Goal: Task Accomplishment & Management: Manage account settings

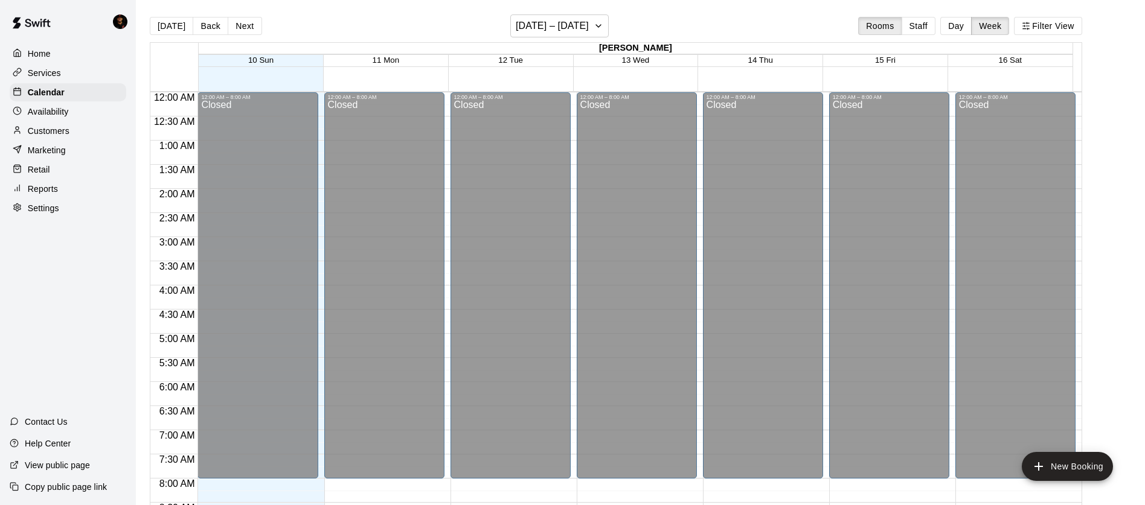
scroll to position [651, 0]
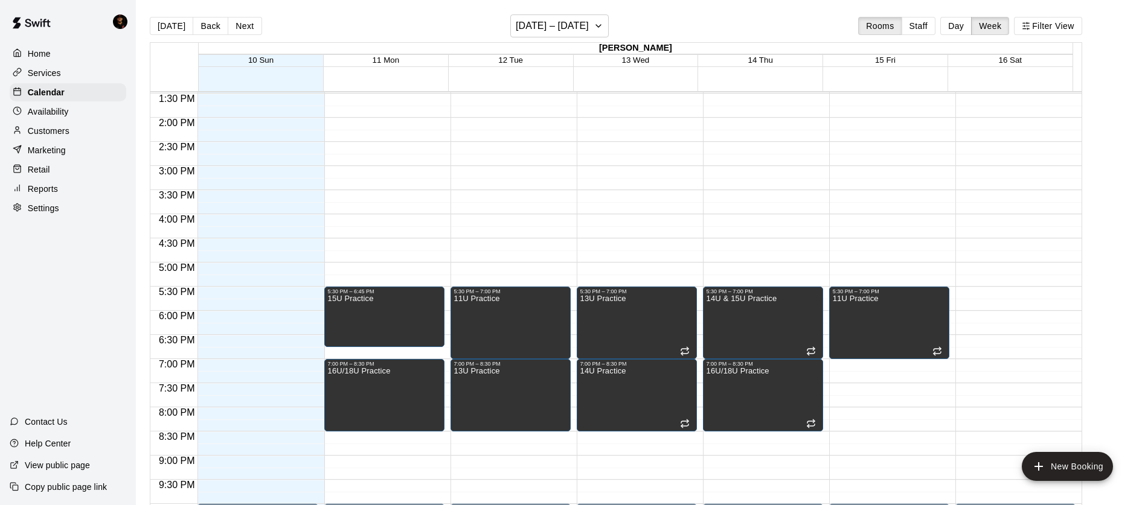
click at [51, 120] on div "Availability" at bounding box center [68, 112] width 117 height 18
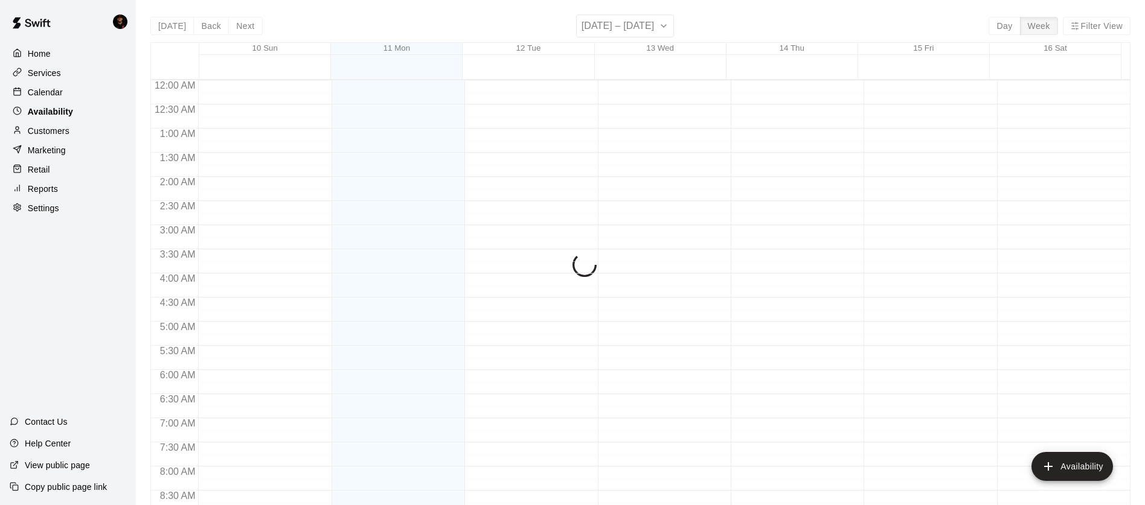
scroll to position [537, 0]
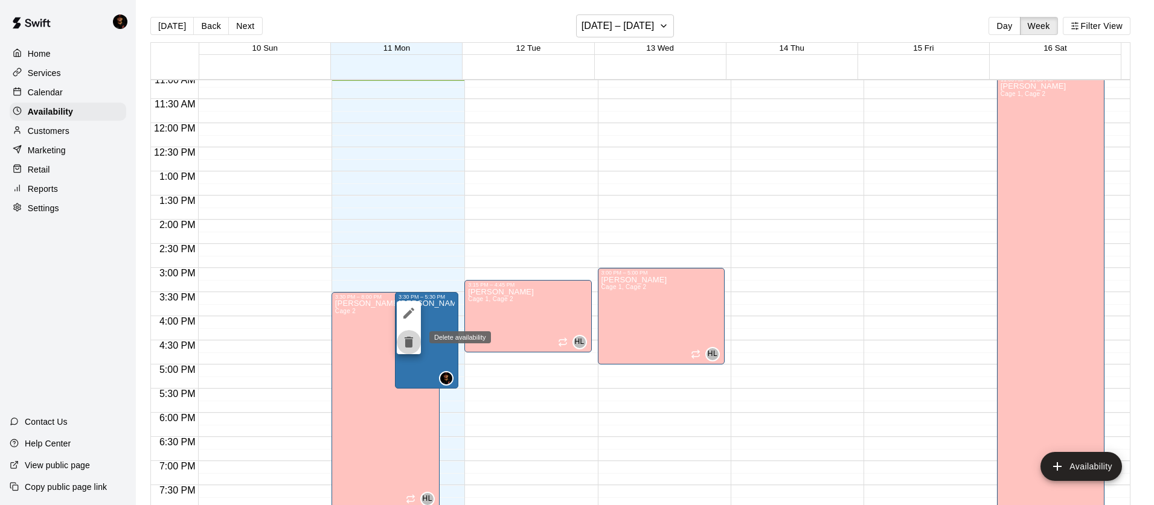
click at [408, 342] on icon "delete" at bounding box center [409, 342] width 8 height 11
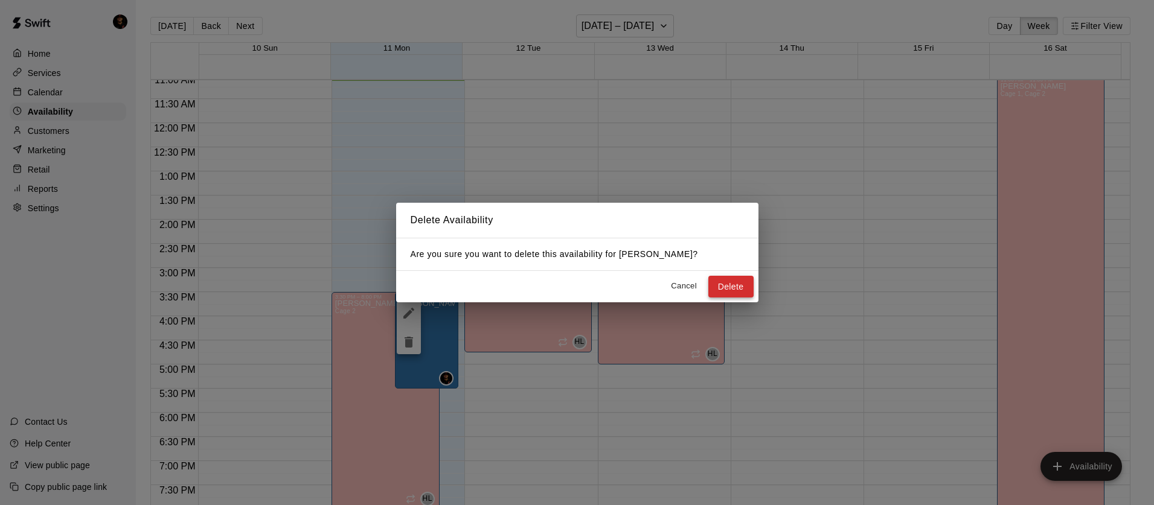
click at [731, 282] on button "Delete" at bounding box center [730, 287] width 45 height 22
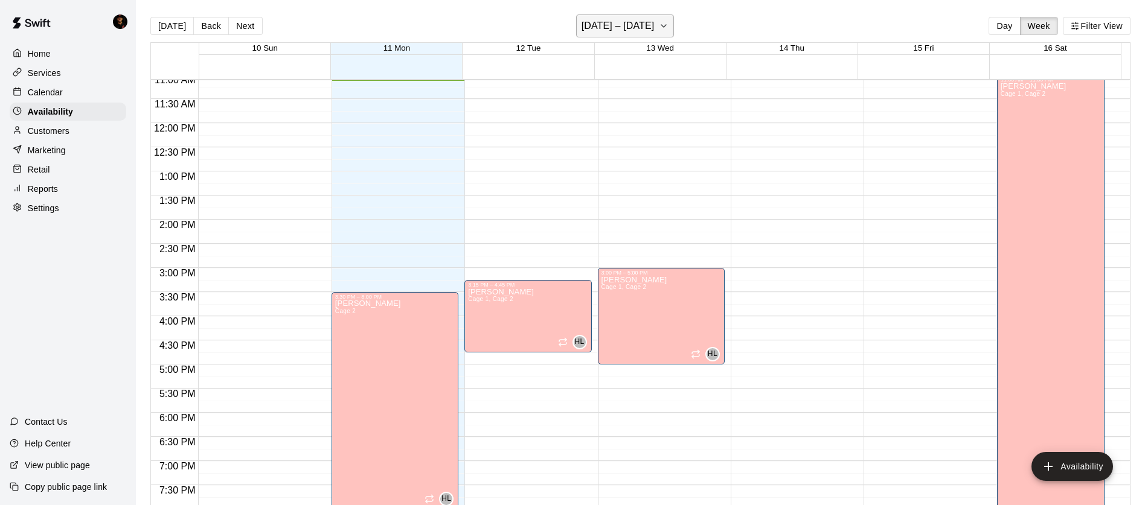
click at [639, 37] on button "[DATE] – [DATE]" at bounding box center [625, 25] width 98 height 23
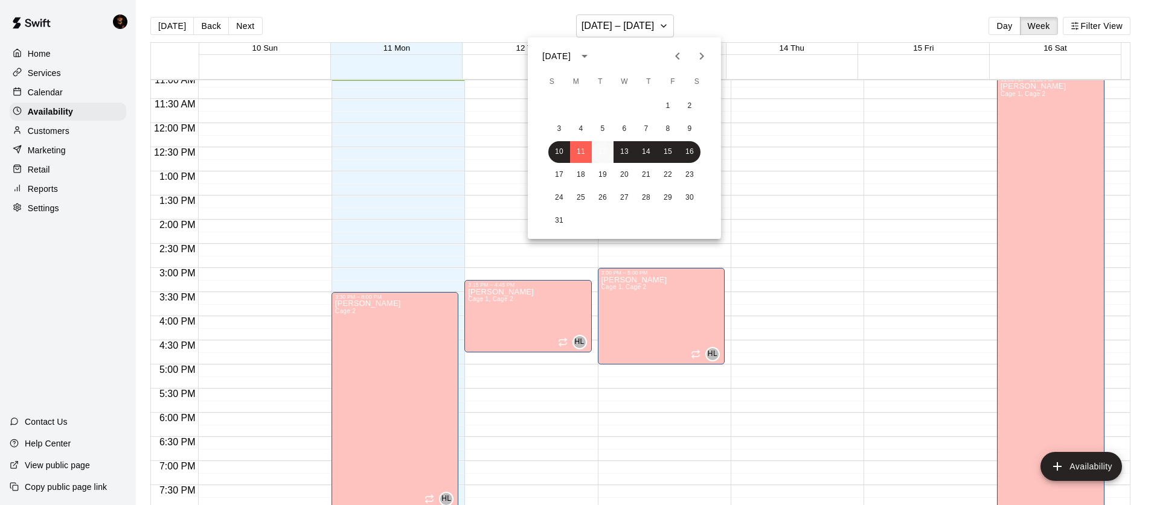
click at [593, 153] on button "12" at bounding box center [603, 152] width 22 height 22
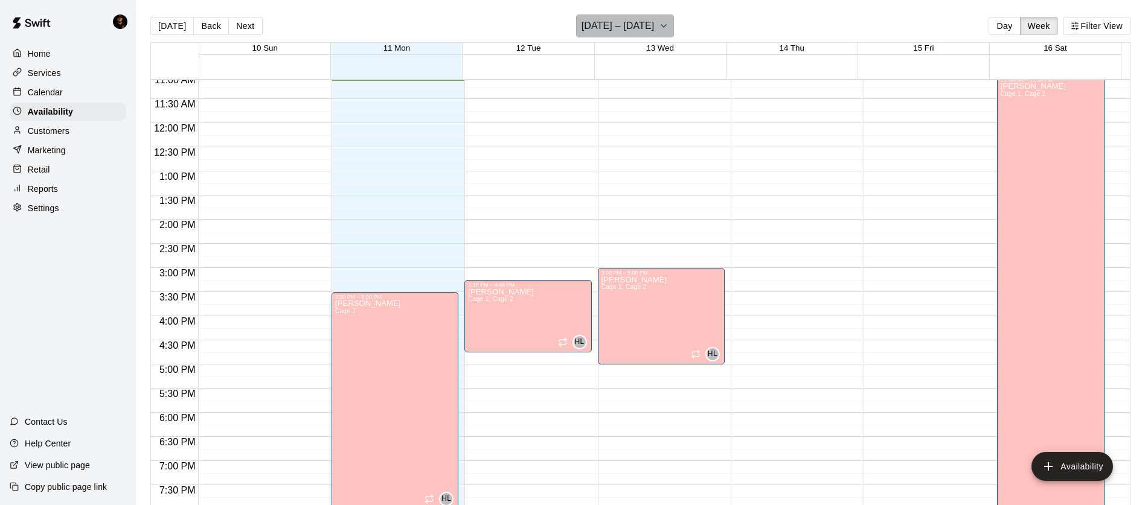
click at [635, 19] on h6 "[DATE] – [DATE]" at bounding box center [617, 26] width 73 height 17
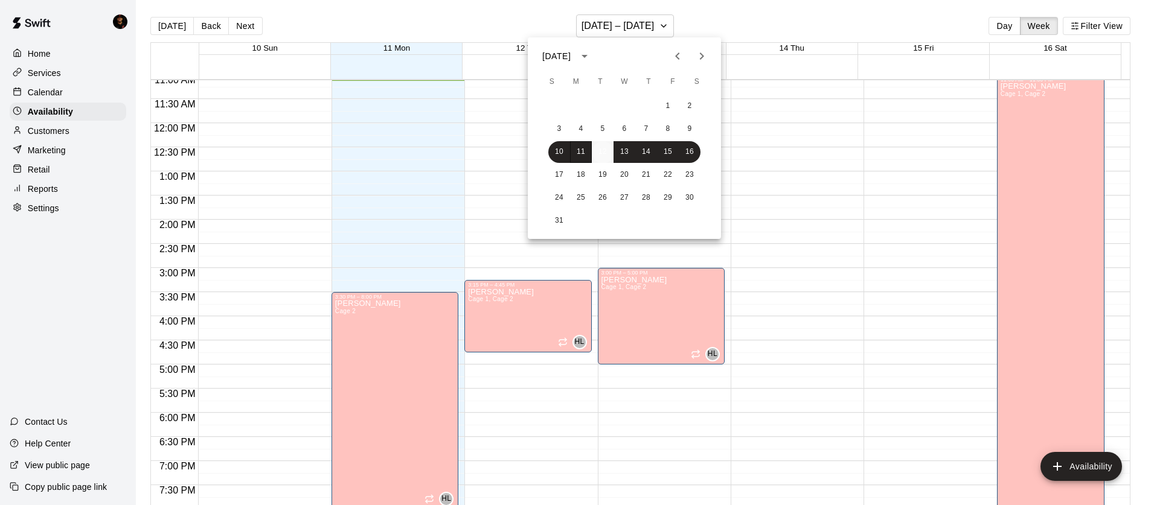
click at [603, 155] on button "12" at bounding box center [603, 152] width 22 height 22
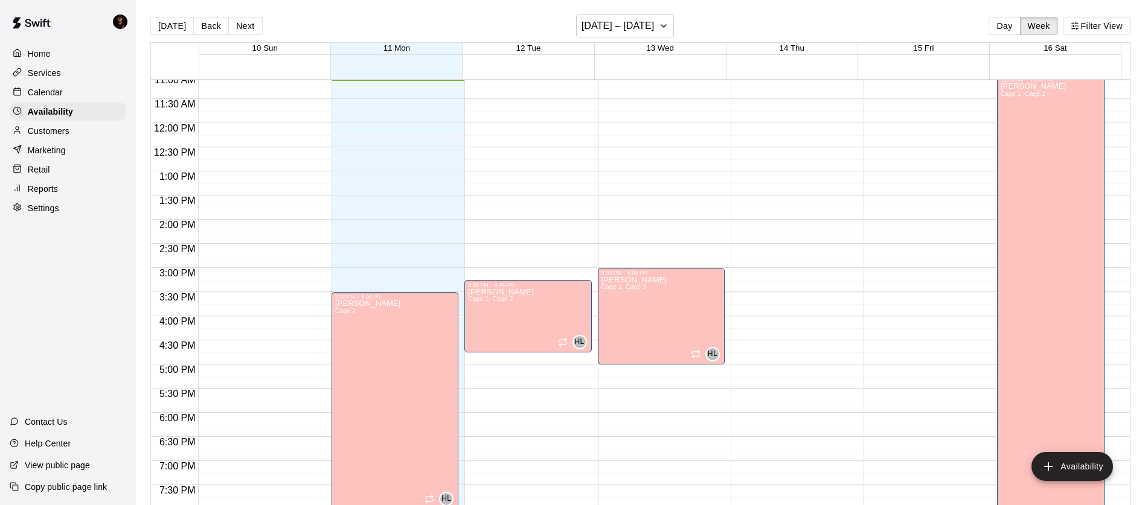
click at [409, 171] on div "12:00 AM – 8:00 AM Closed 3:30 PM – 8:00 PM [PERSON_NAME] 2 HL 10:00 PM – 11:59…" at bounding box center [394, 123] width 127 height 1159
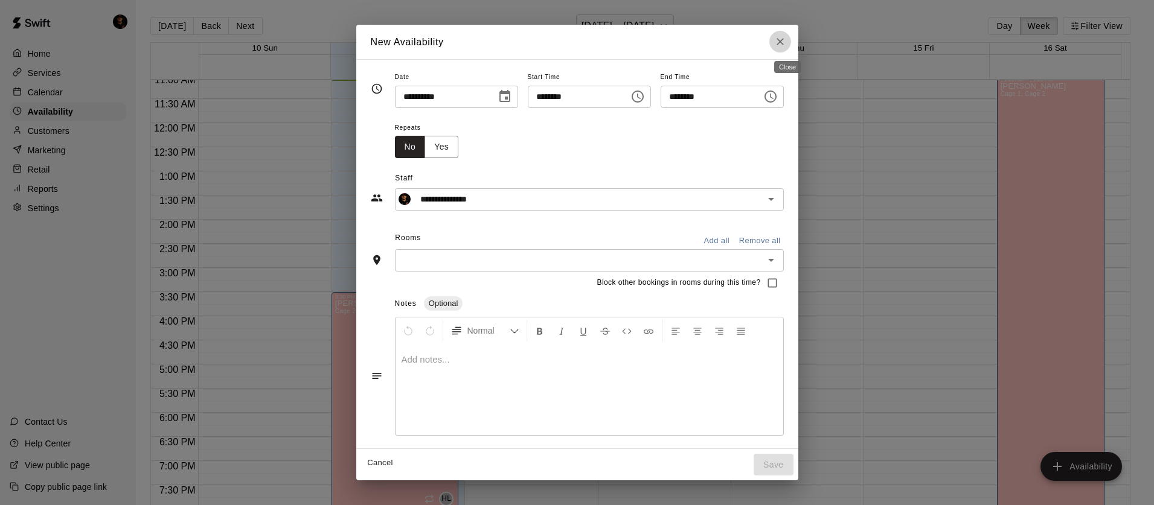
click at [786, 38] on icon "Close" at bounding box center [780, 42] width 12 height 12
type input "**********"
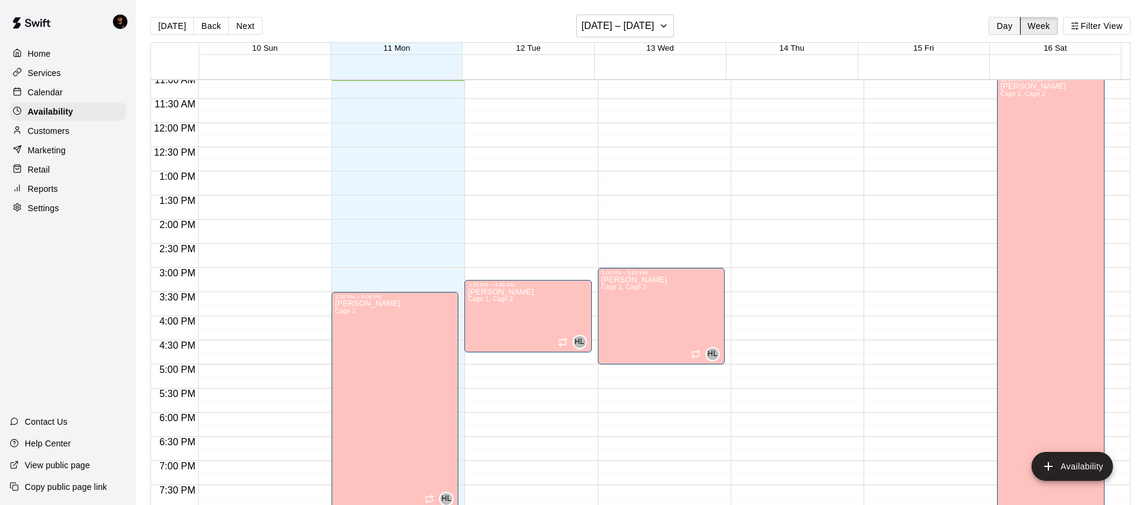
click at [1010, 23] on button "Day" at bounding box center [1003, 26] width 31 height 18
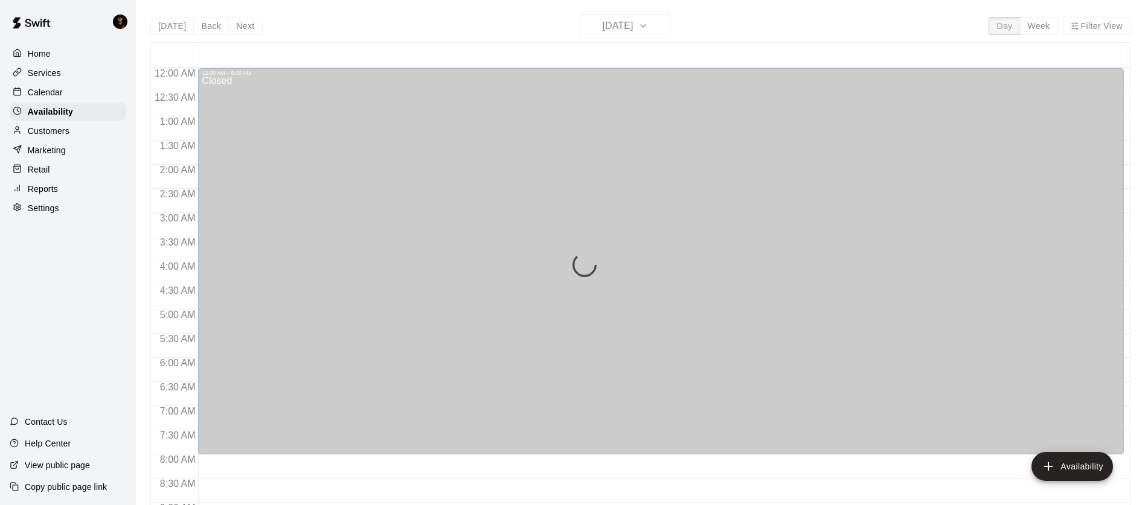
scroll to position [537, 0]
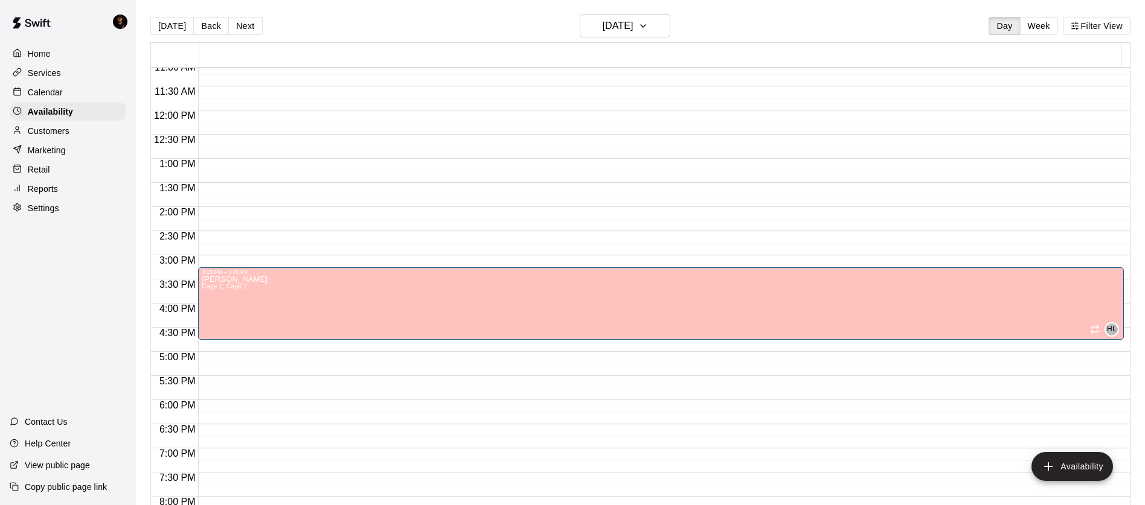
click at [47, 98] on div "Calendar" at bounding box center [68, 92] width 117 height 18
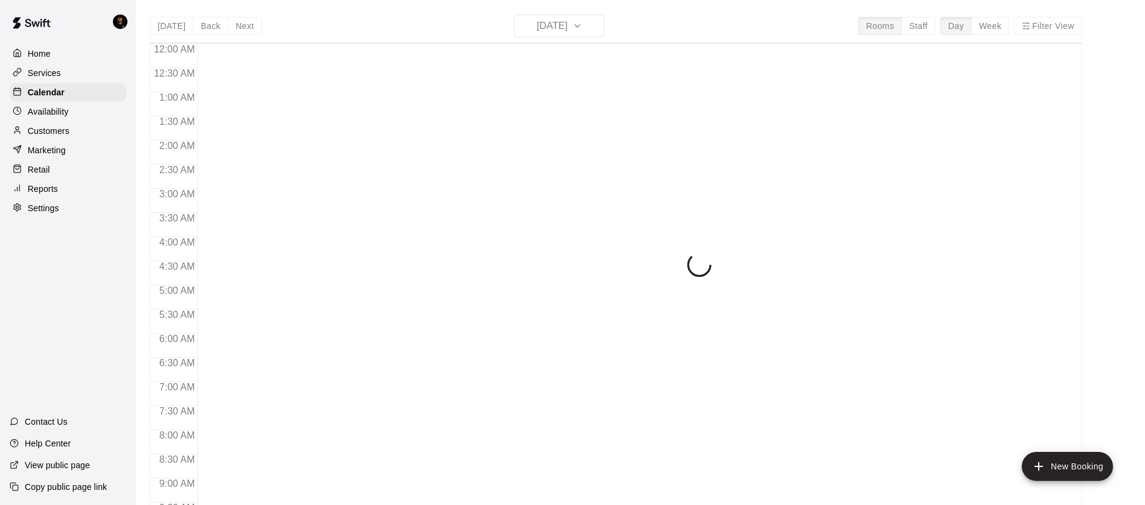
scroll to position [537, 0]
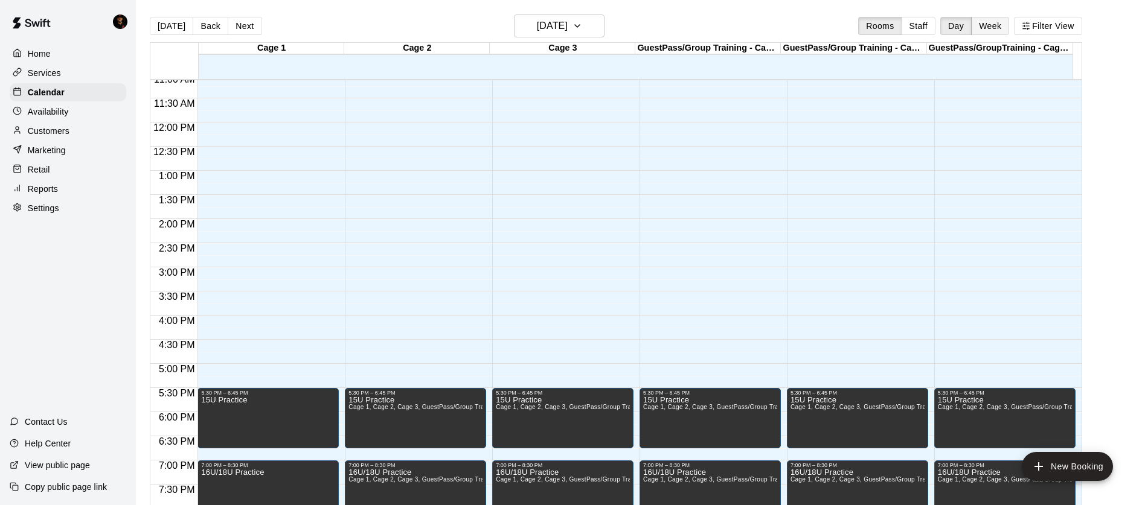
click at [996, 28] on button "Week" at bounding box center [990, 26] width 38 height 18
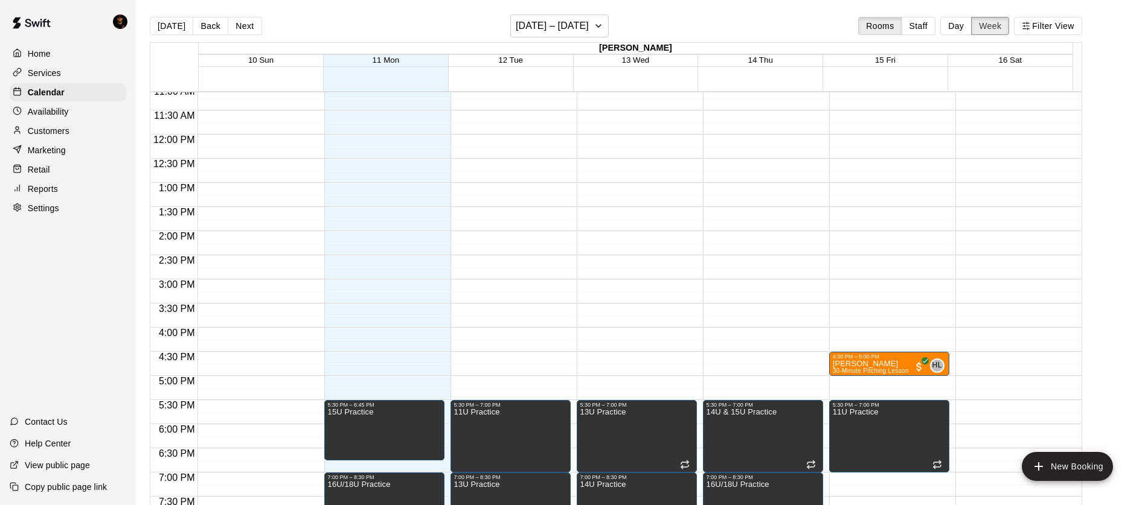
scroll to position [587, 0]
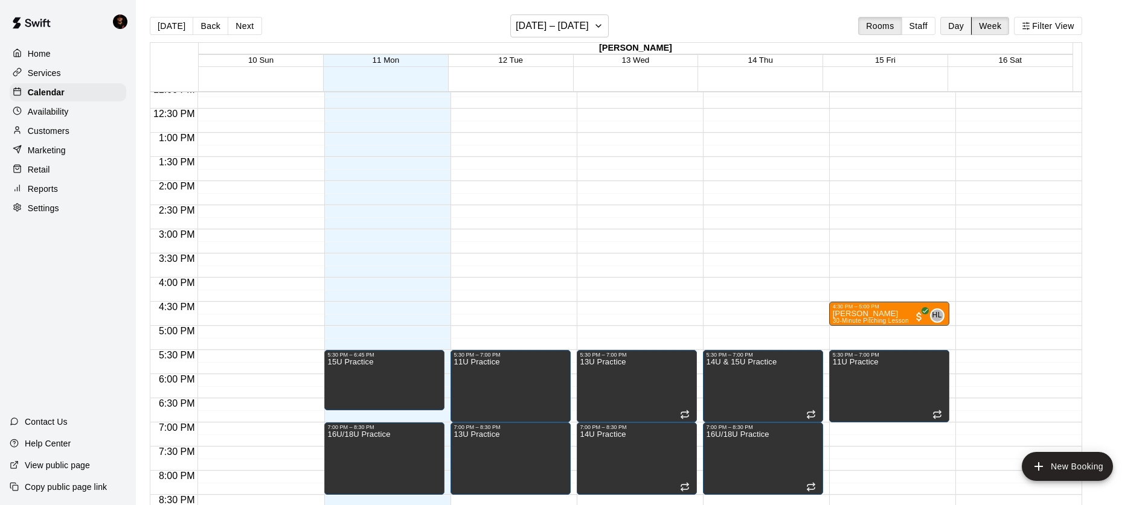
click at [970, 24] on button "Day" at bounding box center [955, 26] width 31 height 18
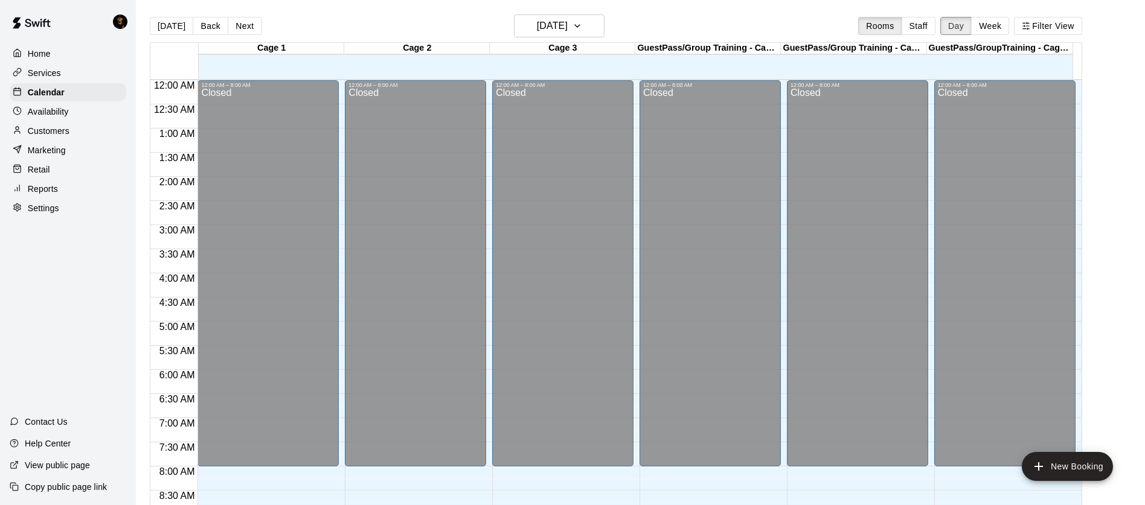
scroll to position [538, 0]
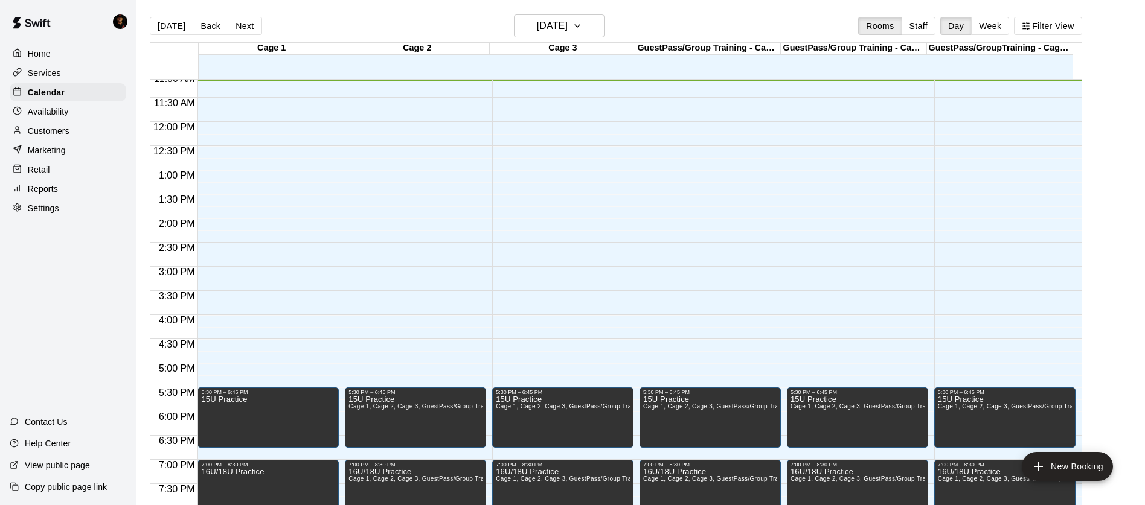
click at [556, 38] on div "[DATE] Back [DATE][DATE] Rooms Staff Day Week Filter View" at bounding box center [616, 28] width 932 height 28
click at [561, 33] on h6 "[DATE]" at bounding box center [552, 26] width 31 height 17
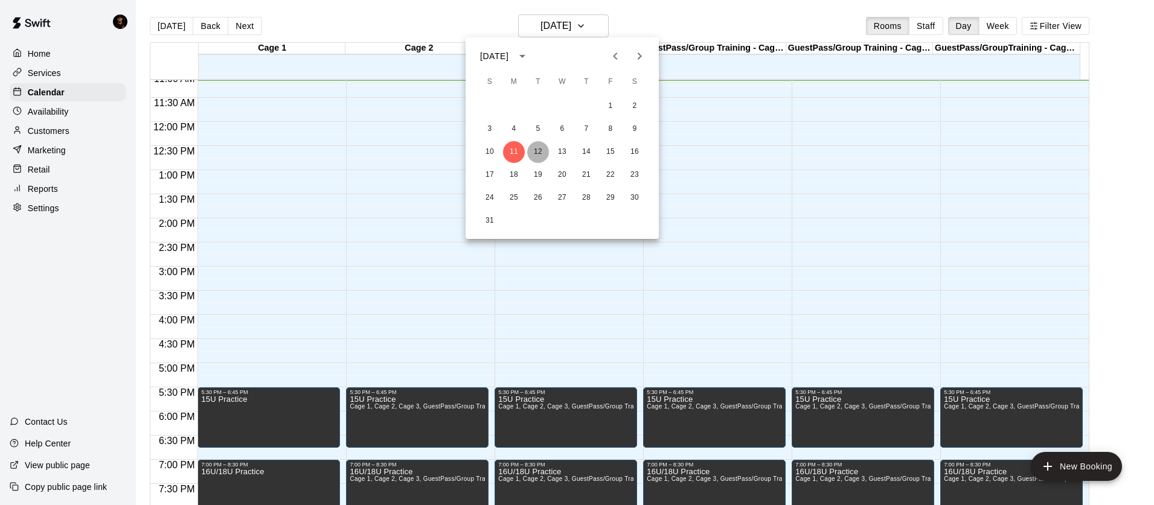
click at [534, 153] on button "12" at bounding box center [538, 152] width 22 height 22
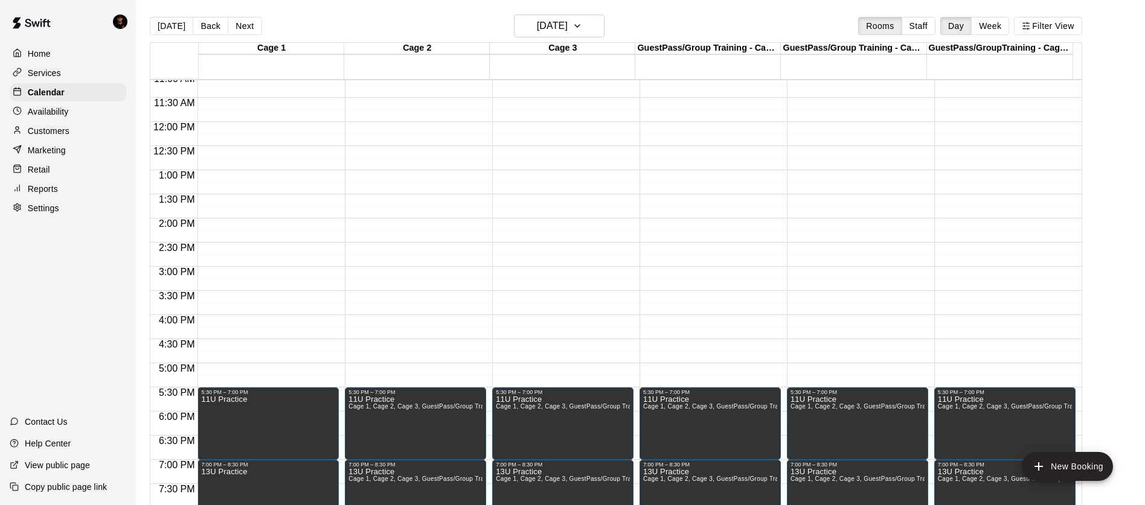
click at [66, 118] on div "Availability" at bounding box center [68, 112] width 117 height 18
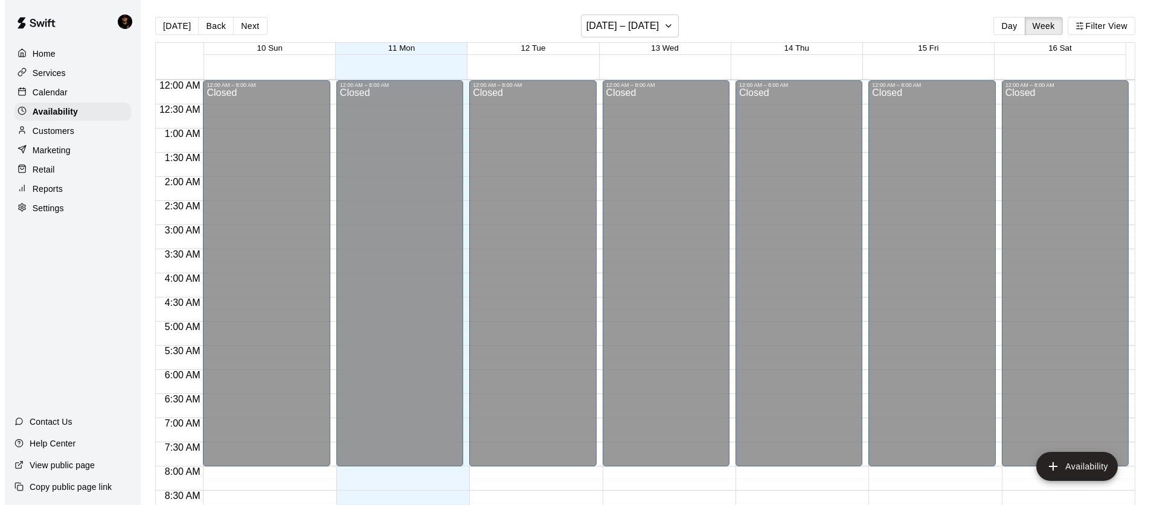
scroll to position [538, 0]
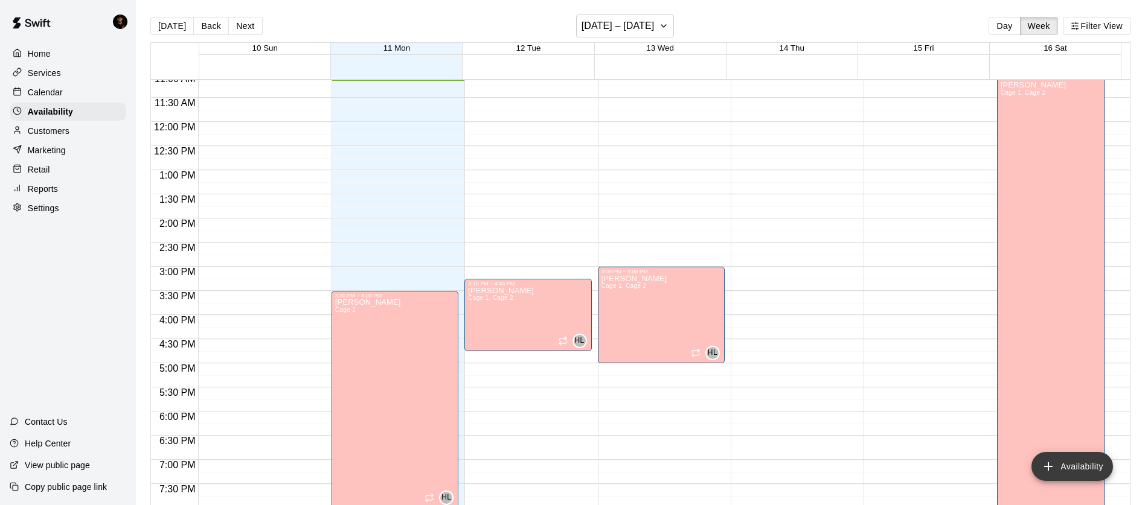
click at [1074, 465] on button "Availability" at bounding box center [1072, 466] width 82 height 29
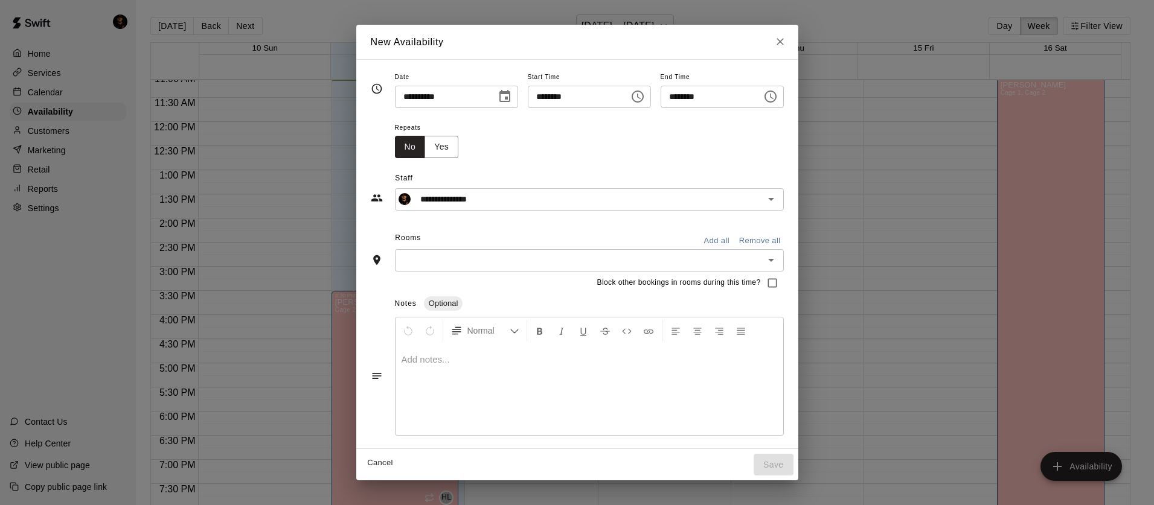
click at [633, 145] on div "Repeats No Yes" at bounding box center [589, 139] width 389 height 38
click at [639, 96] on icon "Choose time, selected time is 11:00 AM" at bounding box center [639, 96] width 4 height 5
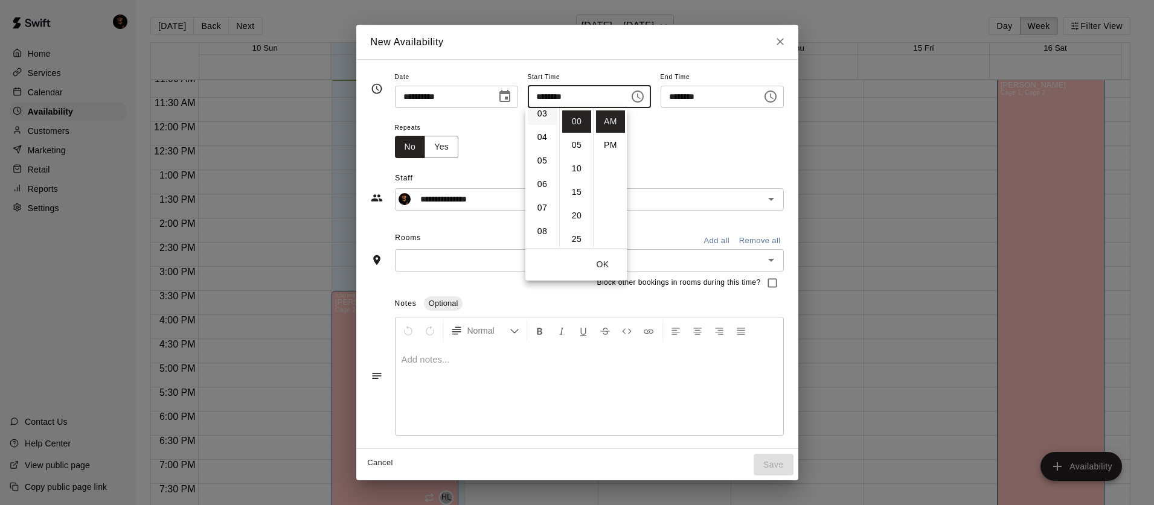
scroll to position [63, 0]
click at [537, 129] on li "03" at bounding box center [542, 129] width 29 height 22
click at [655, 120] on div "Repeats No Yes" at bounding box center [589, 139] width 389 height 38
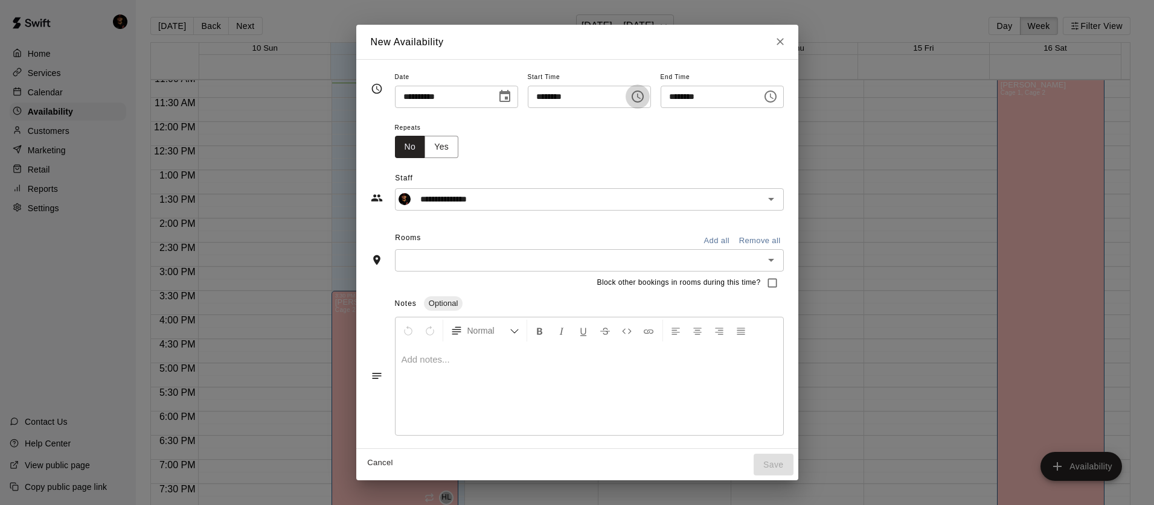
click at [645, 101] on icon "Choose time, selected time is 3:00 AM" at bounding box center [637, 96] width 14 height 14
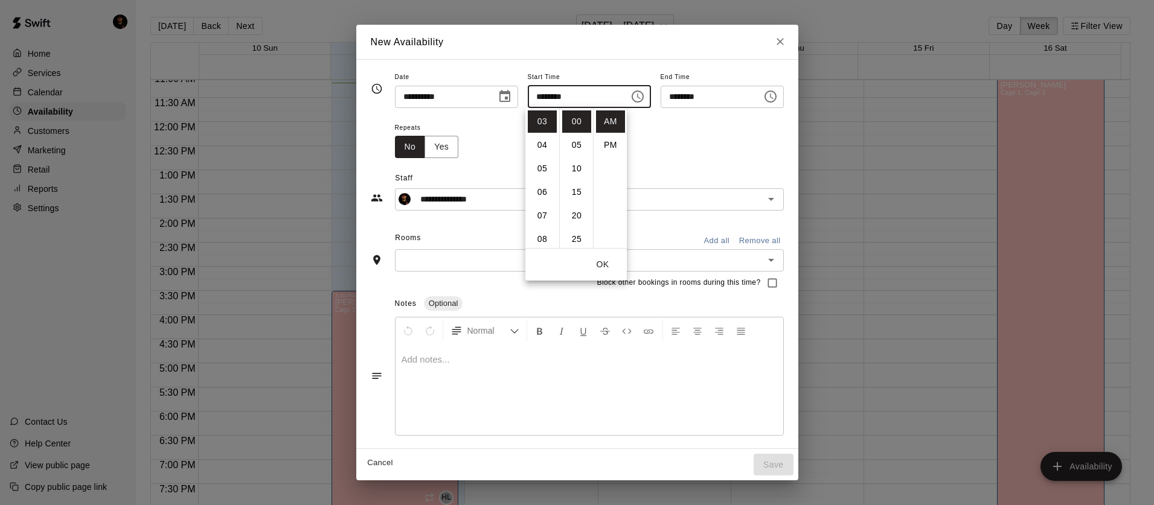
scroll to position [33, 0]
click at [582, 234] on li "30" at bounding box center [576, 230] width 29 height 22
click at [613, 148] on li "PM" at bounding box center [610, 145] width 29 height 22
type input "********"
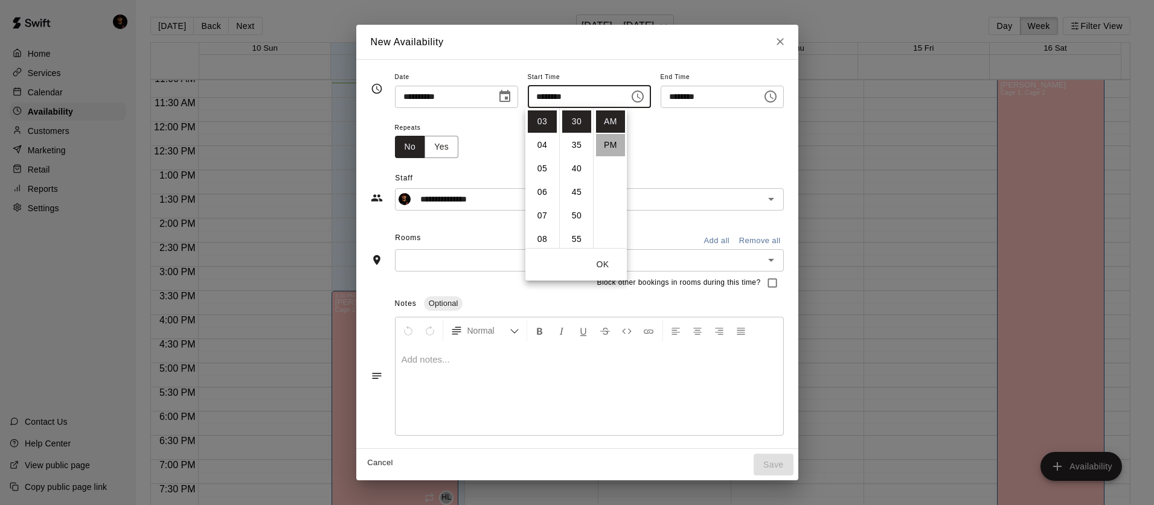
scroll to position [22, 0]
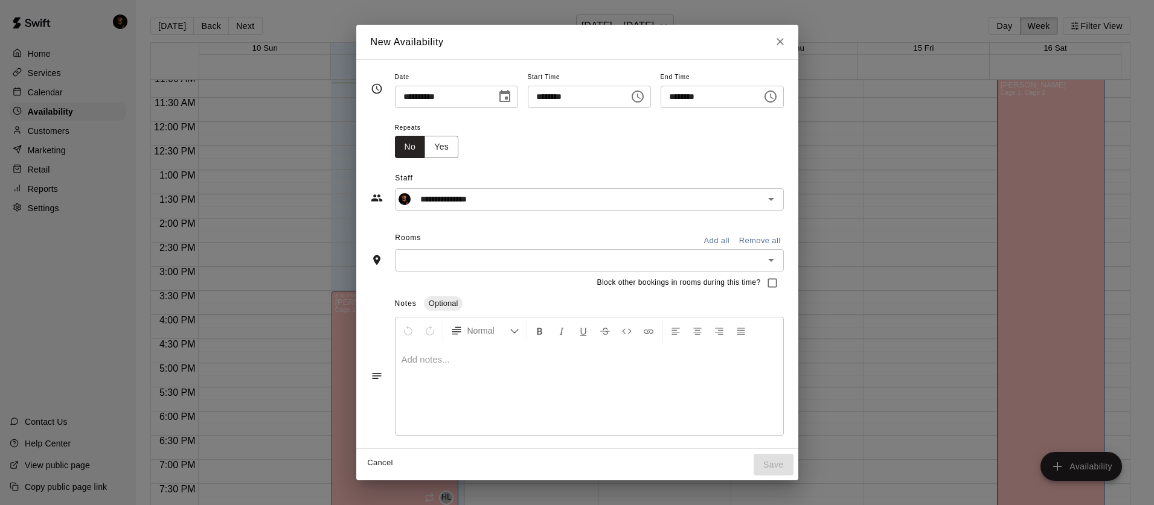
click at [783, 99] on button "Choose time, selected time is 4:00 PM" at bounding box center [770, 97] width 24 height 24
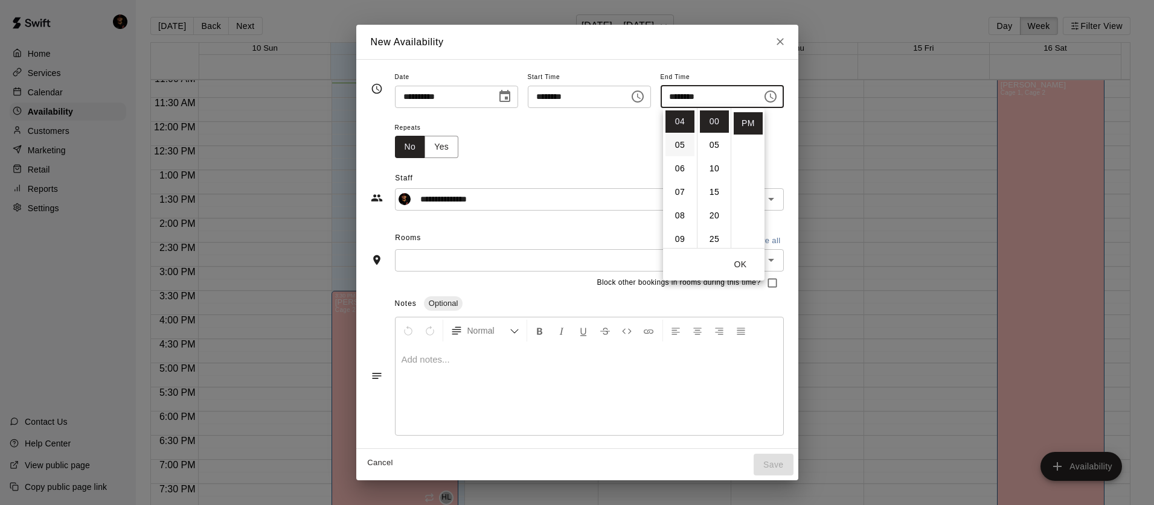
click at [685, 146] on li "05" at bounding box center [679, 145] width 29 height 22
click at [715, 126] on li "30" at bounding box center [714, 121] width 29 height 22
type input "********"
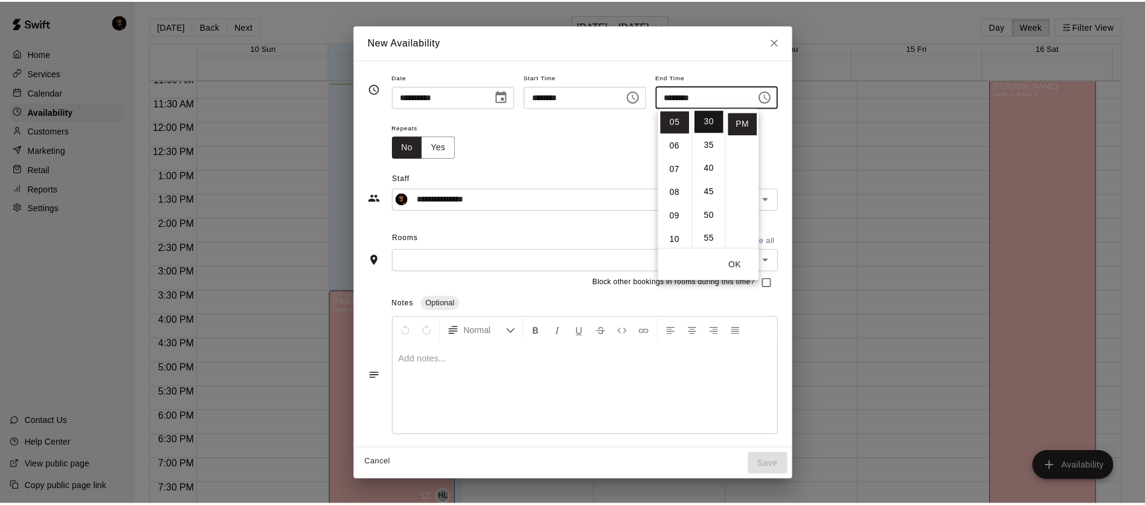
scroll to position [141, 0]
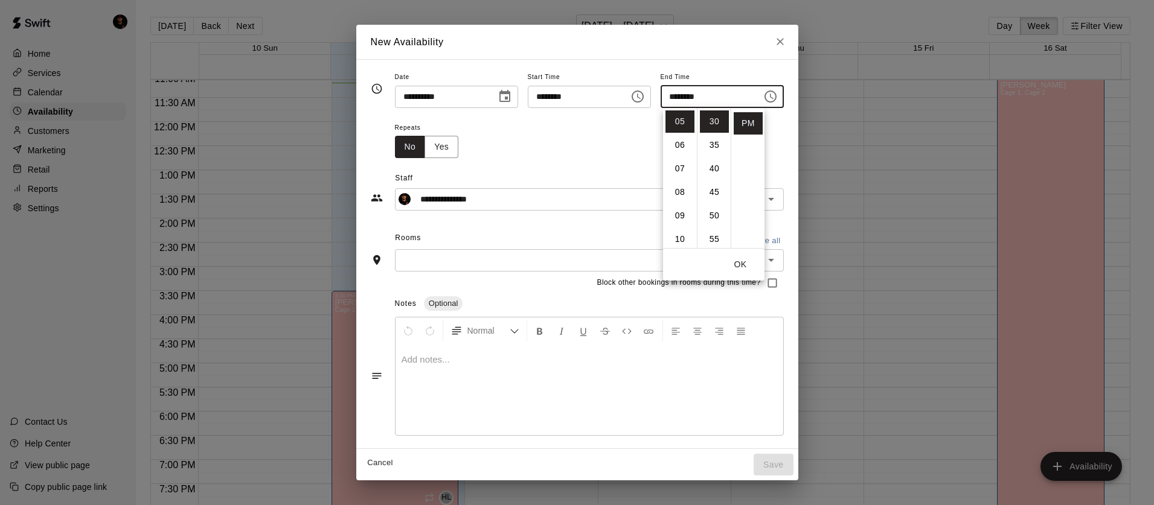
click at [572, 147] on div "Repeats No Yes" at bounding box center [589, 139] width 389 height 38
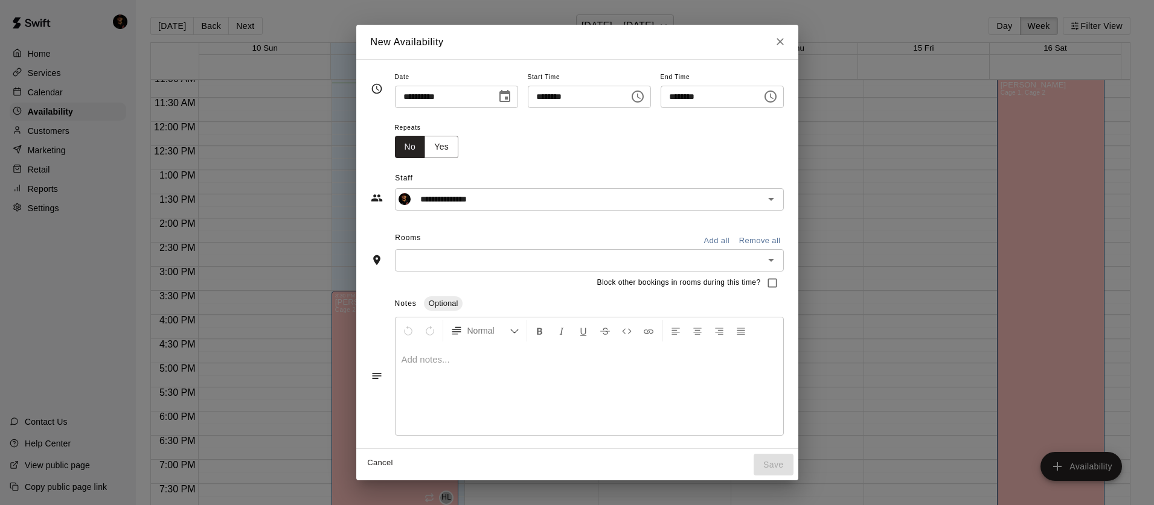
click at [513, 261] on input "text" at bounding box center [579, 260] width 362 height 15
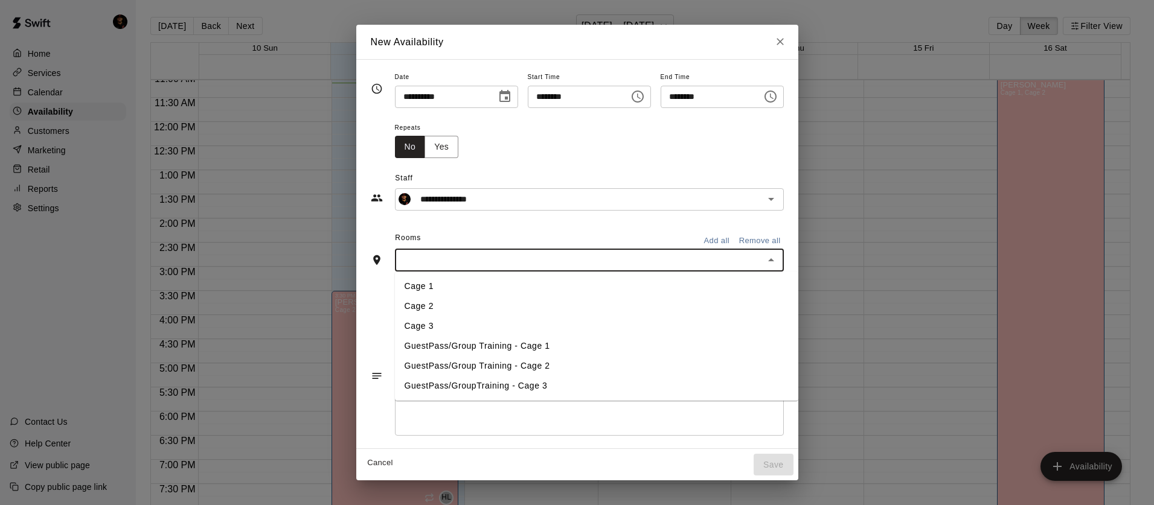
click at [438, 279] on li "Cage 1" at bounding box center [596, 287] width 403 height 20
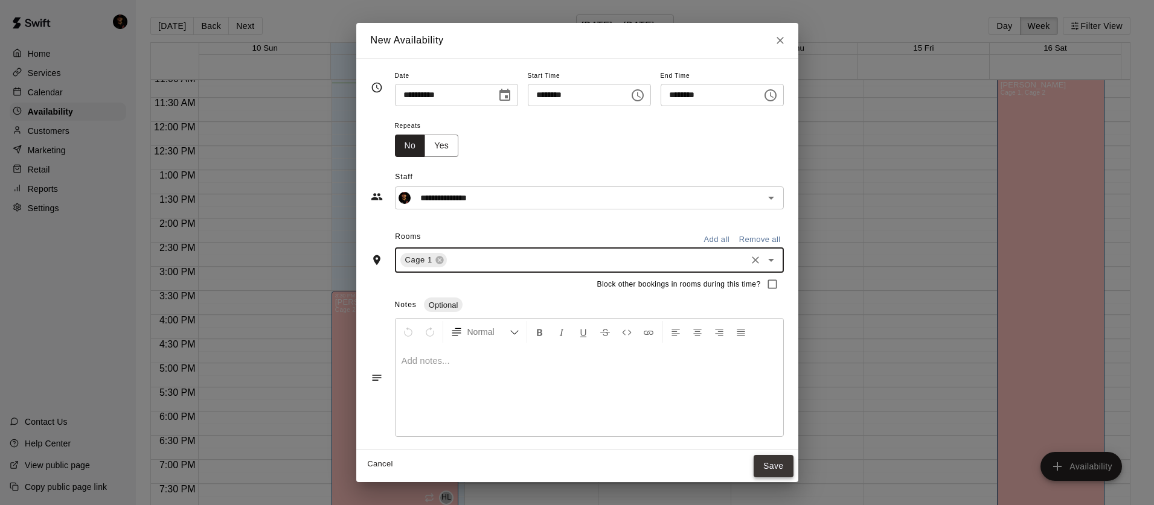
click at [793, 466] on button "Save" at bounding box center [774, 466] width 40 height 22
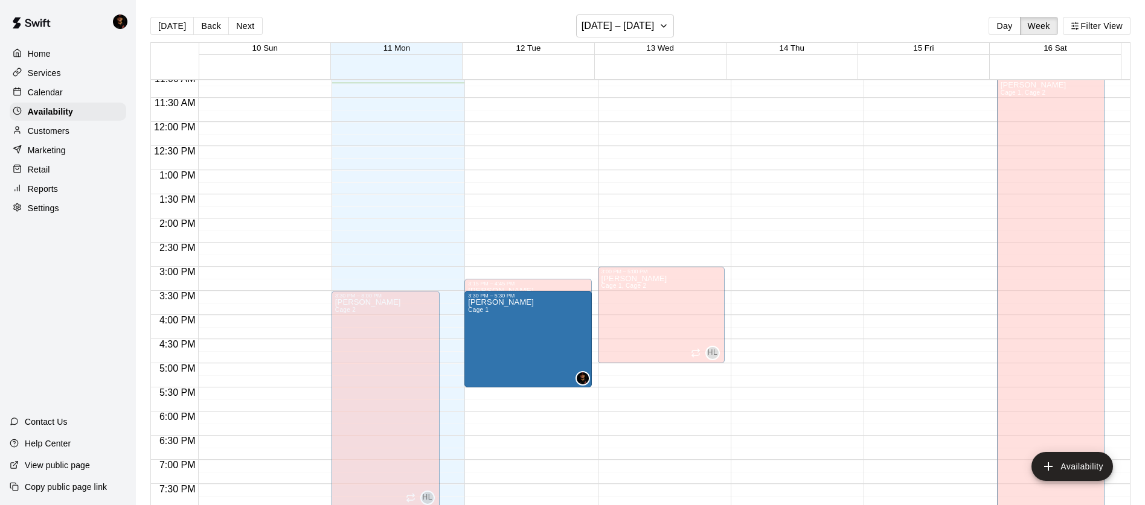
drag, startPoint x: 418, startPoint y: 320, endPoint x: 502, endPoint y: 331, distance: 85.3
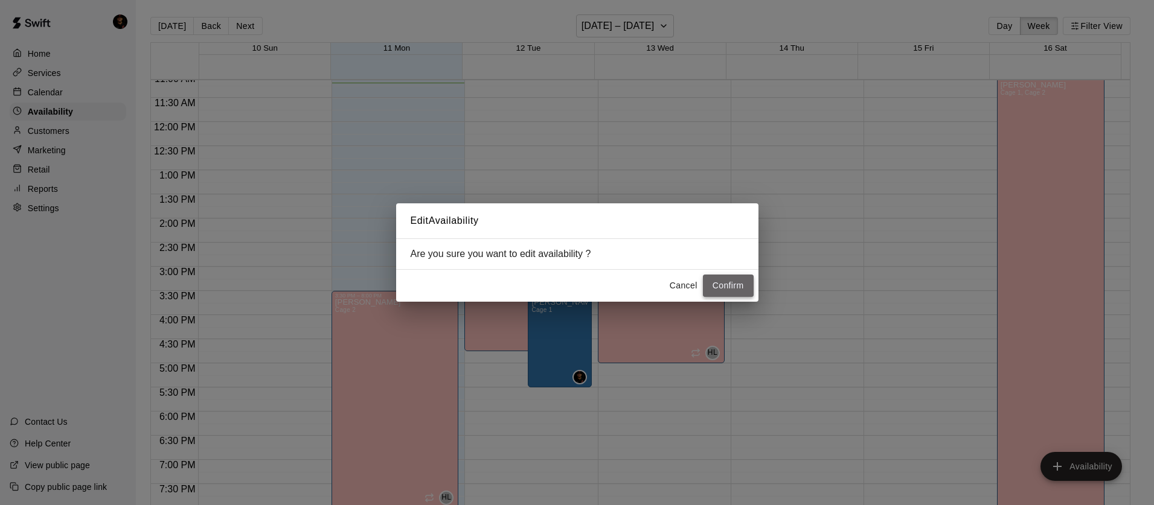
click at [724, 283] on button "Confirm" at bounding box center [728, 286] width 51 height 22
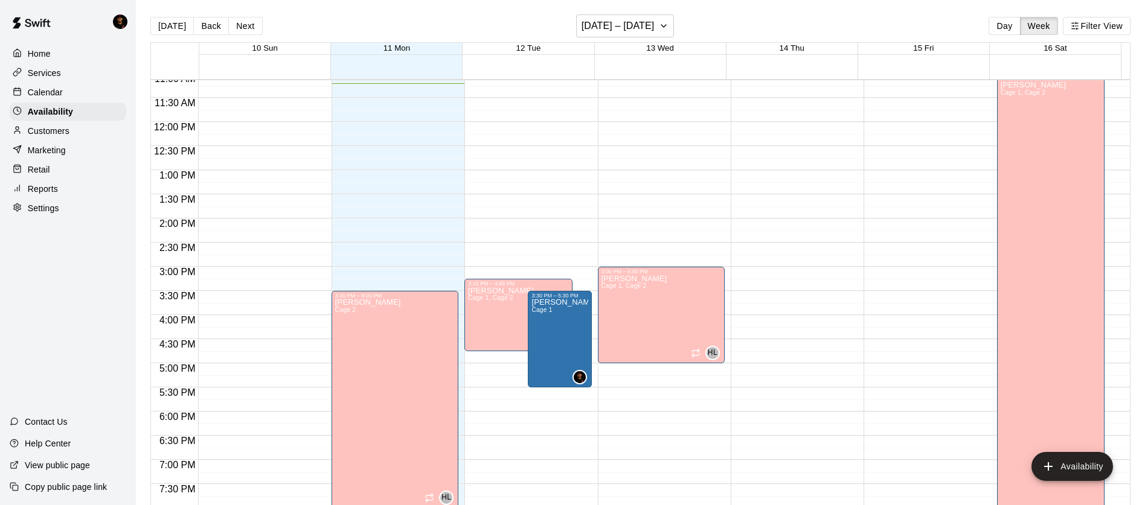
click at [68, 59] on div "Home" at bounding box center [68, 54] width 117 height 18
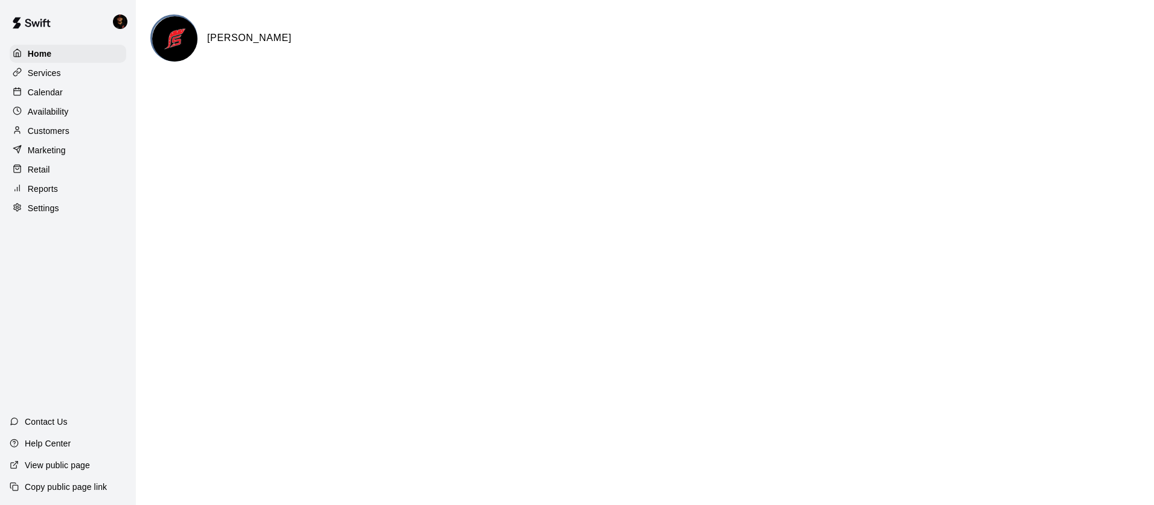
click at [56, 71] on p "Services" at bounding box center [44, 73] width 33 height 12
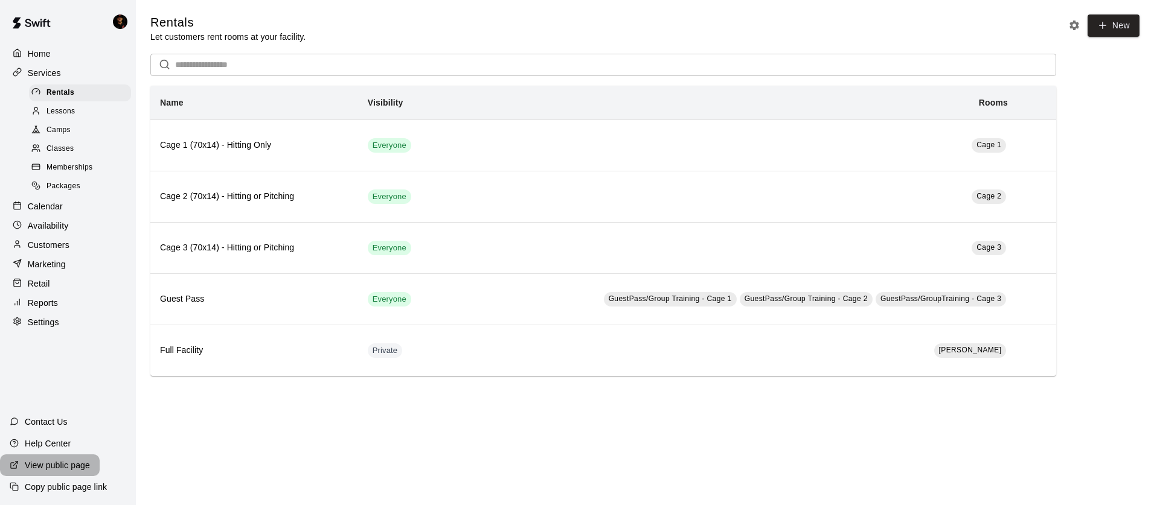
click at [62, 461] on p "View public page" at bounding box center [57, 465] width 65 height 12
click at [48, 52] on p "Home" at bounding box center [39, 54] width 23 height 12
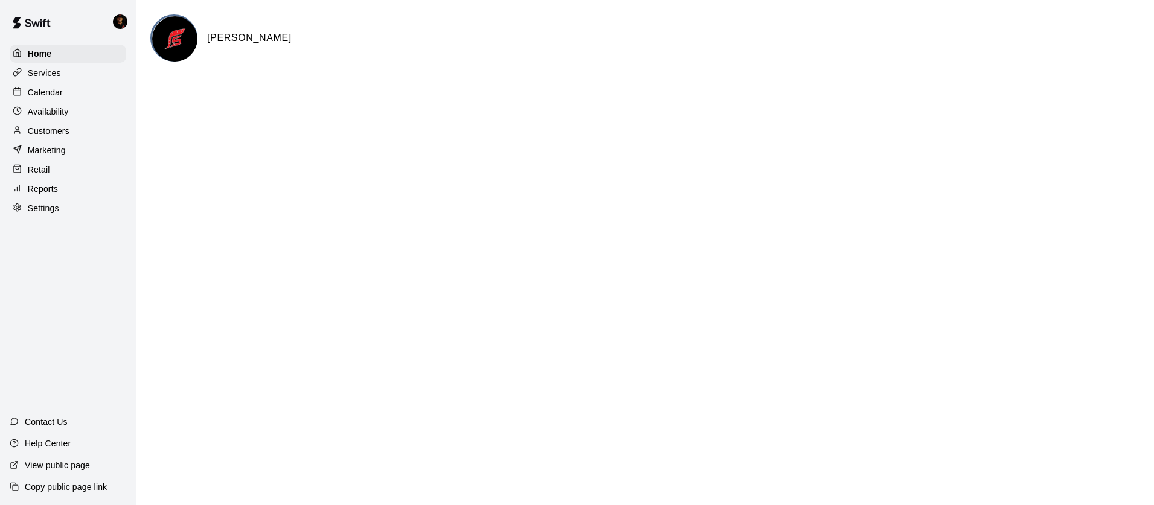
click at [44, 91] on p "Calendar" at bounding box center [45, 92] width 35 height 12
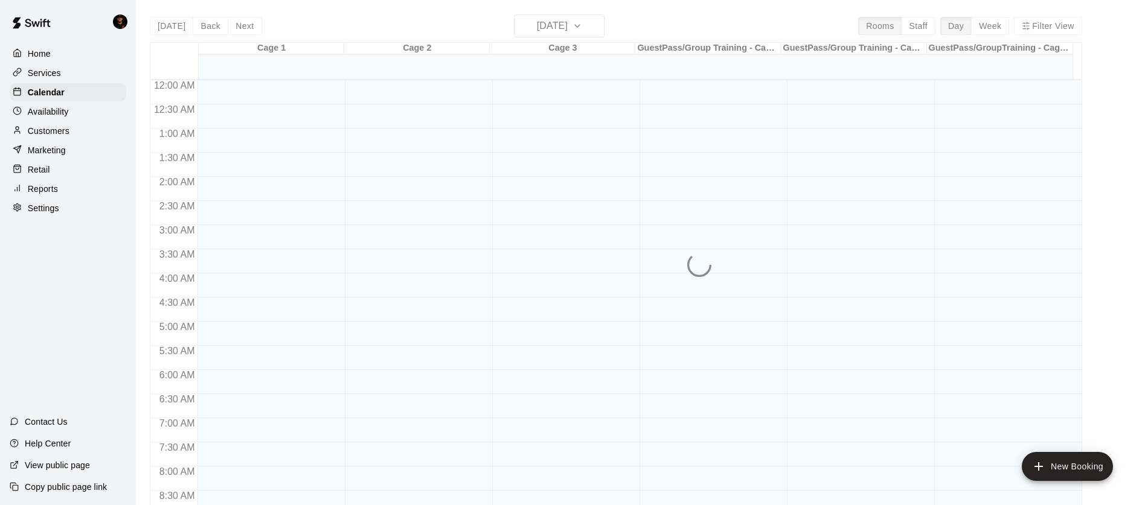
scroll to position [545, 0]
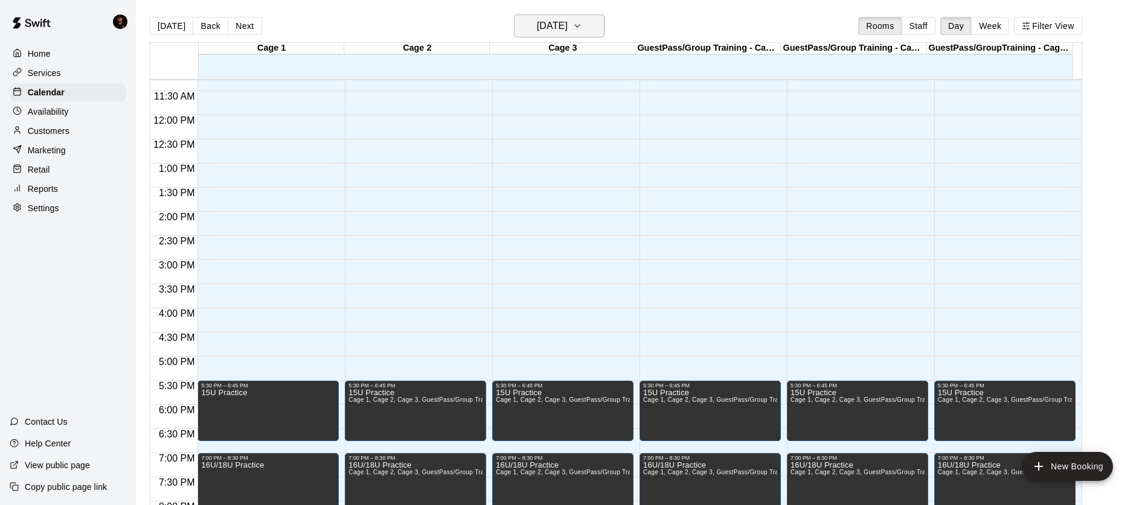
click at [543, 25] on h6 "[DATE]" at bounding box center [552, 26] width 31 height 17
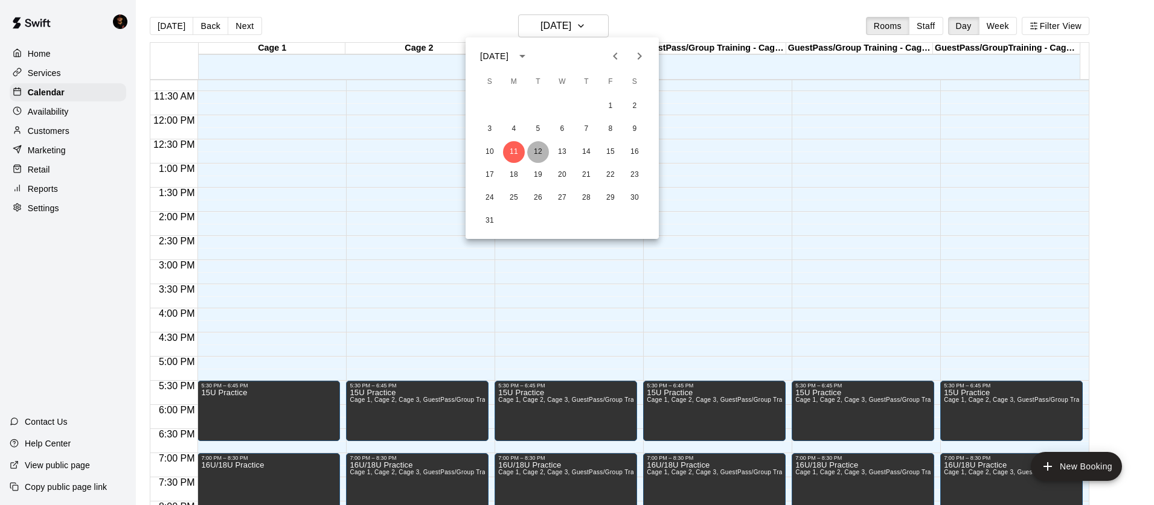
click at [540, 158] on button "12" at bounding box center [538, 152] width 22 height 22
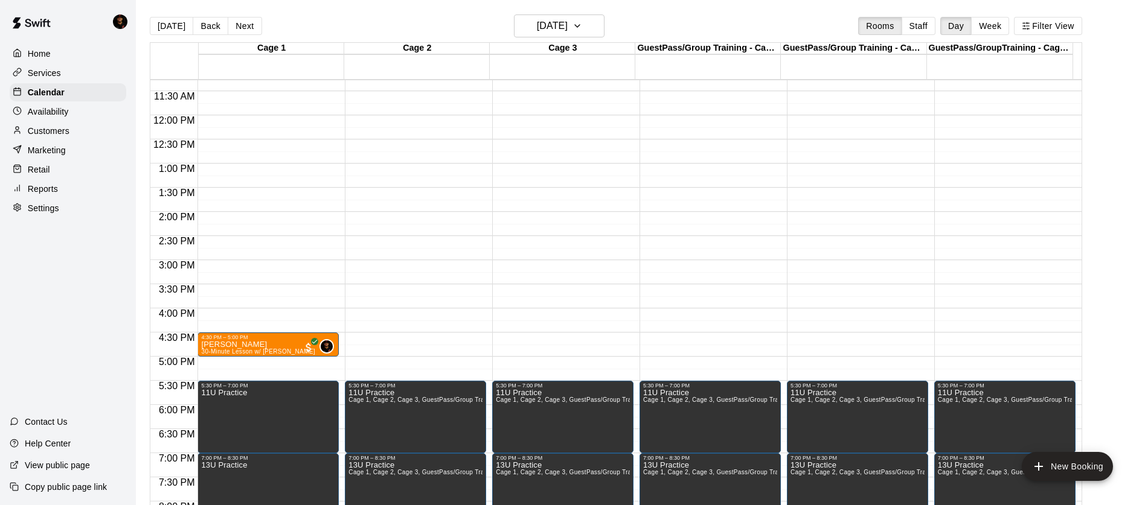
click at [59, 463] on p "View public page" at bounding box center [57, 465] width 65 height 12
